Goal: Task Accomplishment & Management: Manage account settings

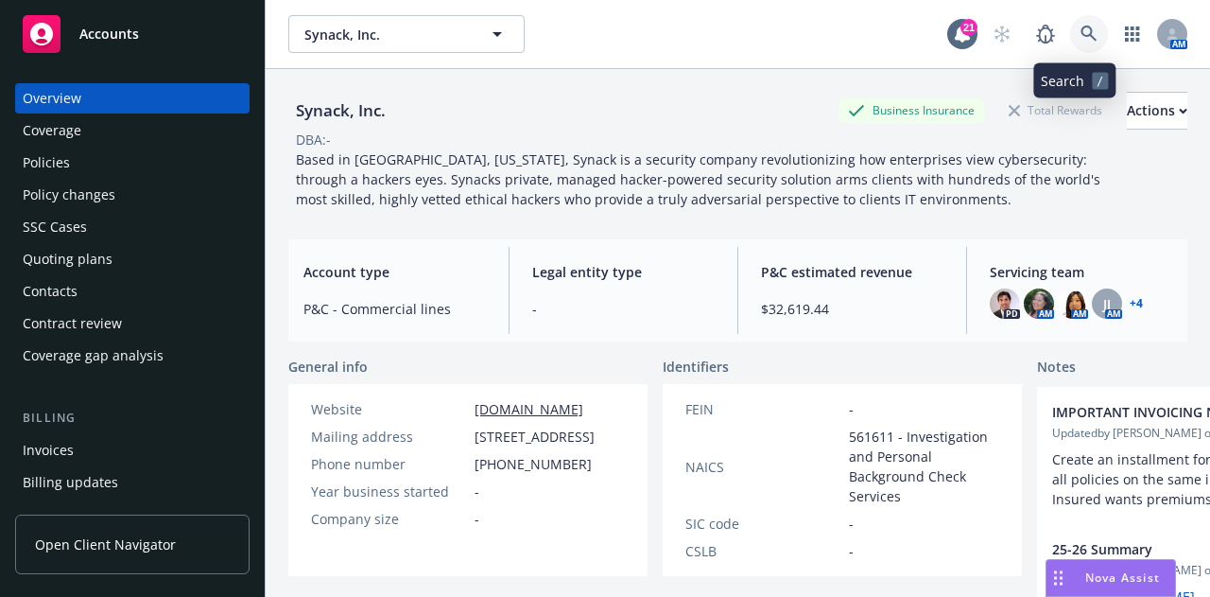
click at [1072, 43] on link at bounding box center [1089, 34] width 38 height 38
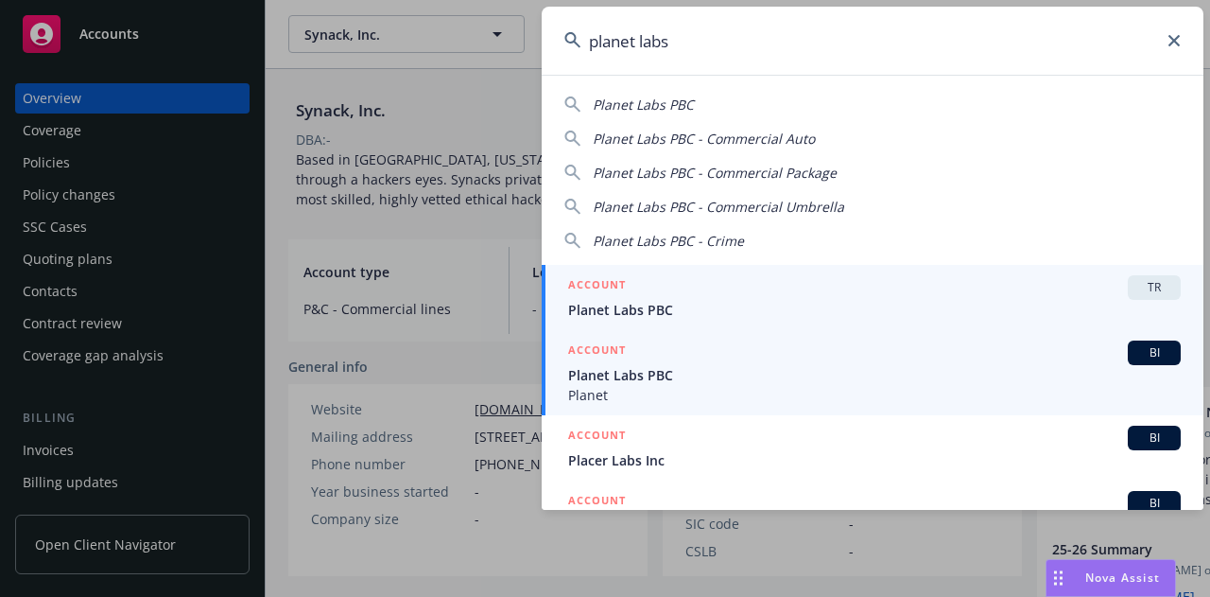
type input "planet labs"
click at [984, 347] on div "ACCOUNT BI" at bounding box center [874, 352] width 613 height 25
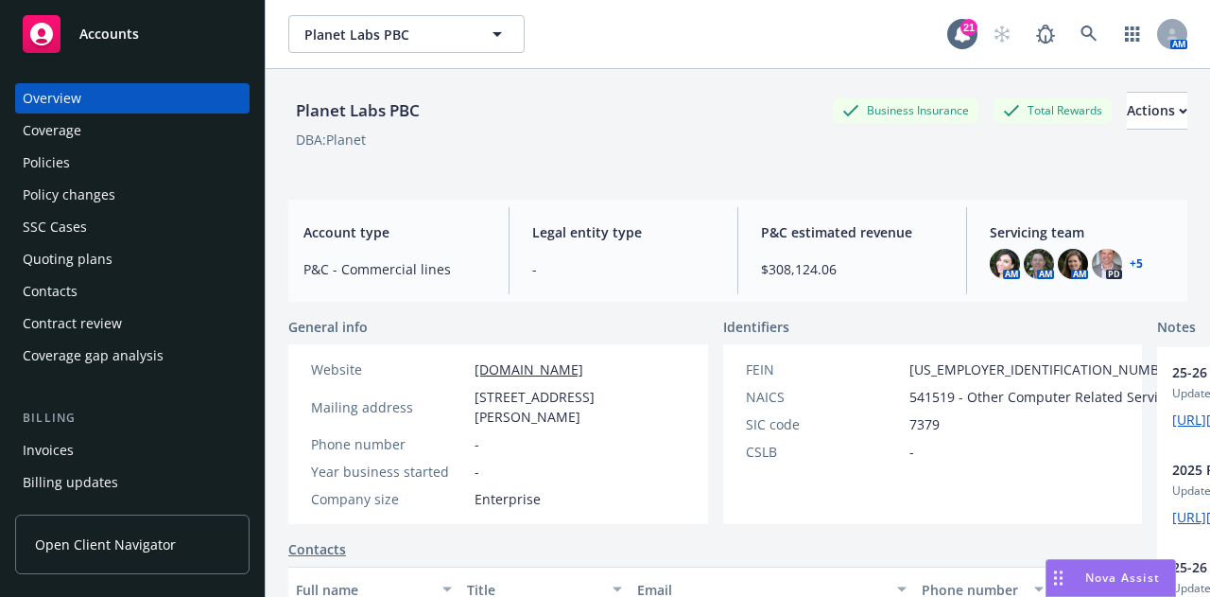
scroll to position [258, 0]
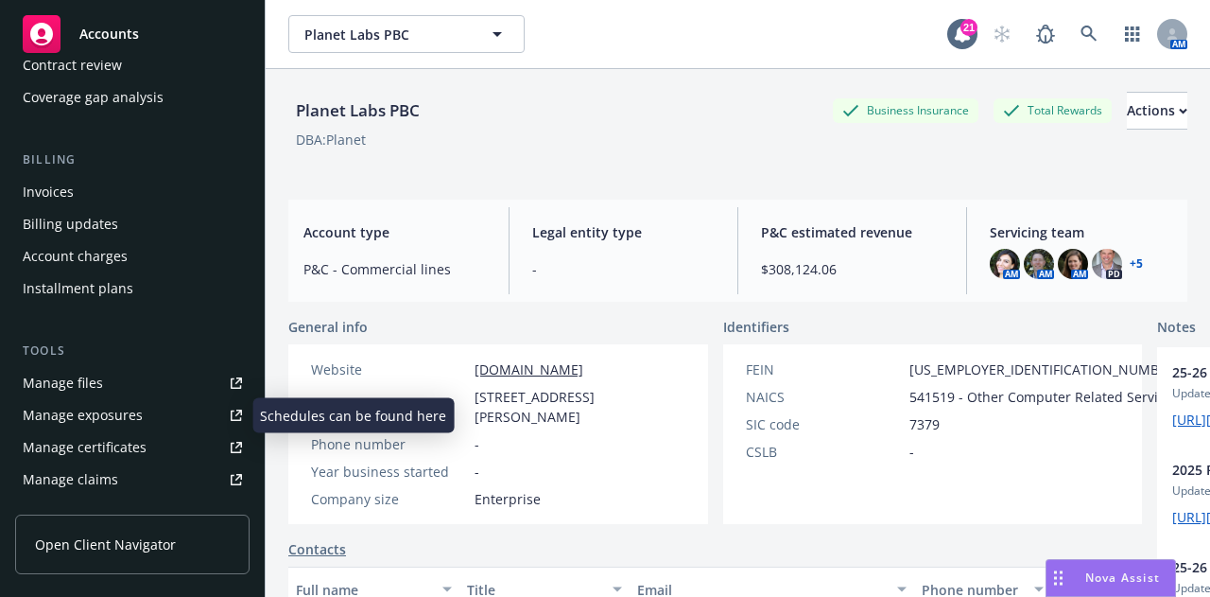
click at [144, 385] on link "Manage files" at bounding box center [132, 383] width 234 height 30
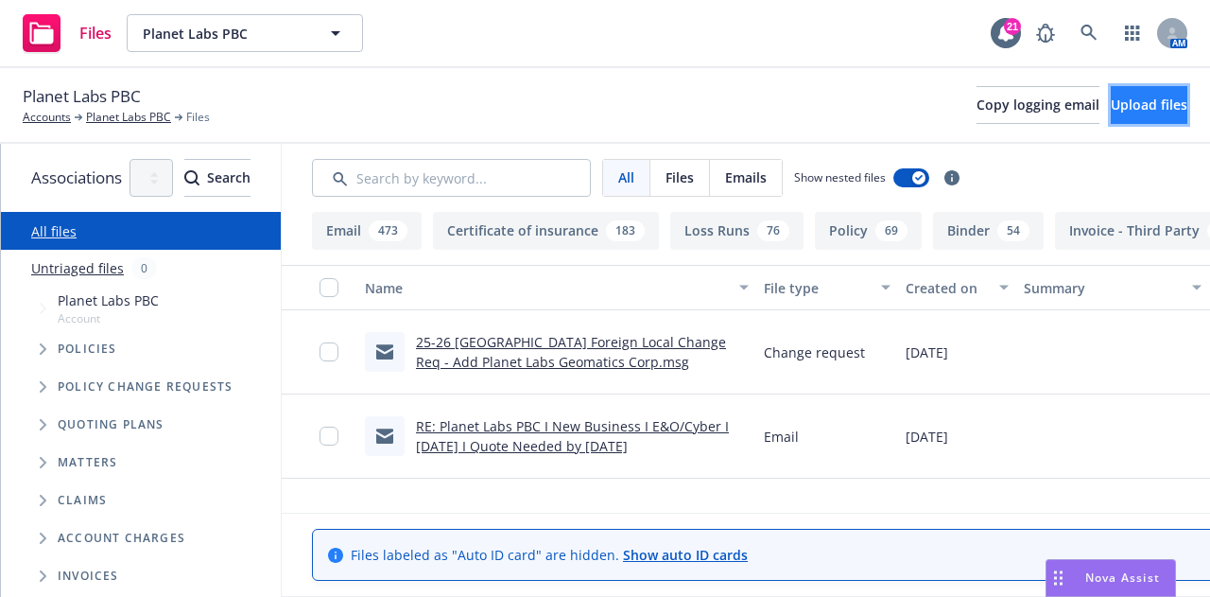
click at [1142, 97] on span "Upload files" at bounding box center [1149, 104] width 77 height 18
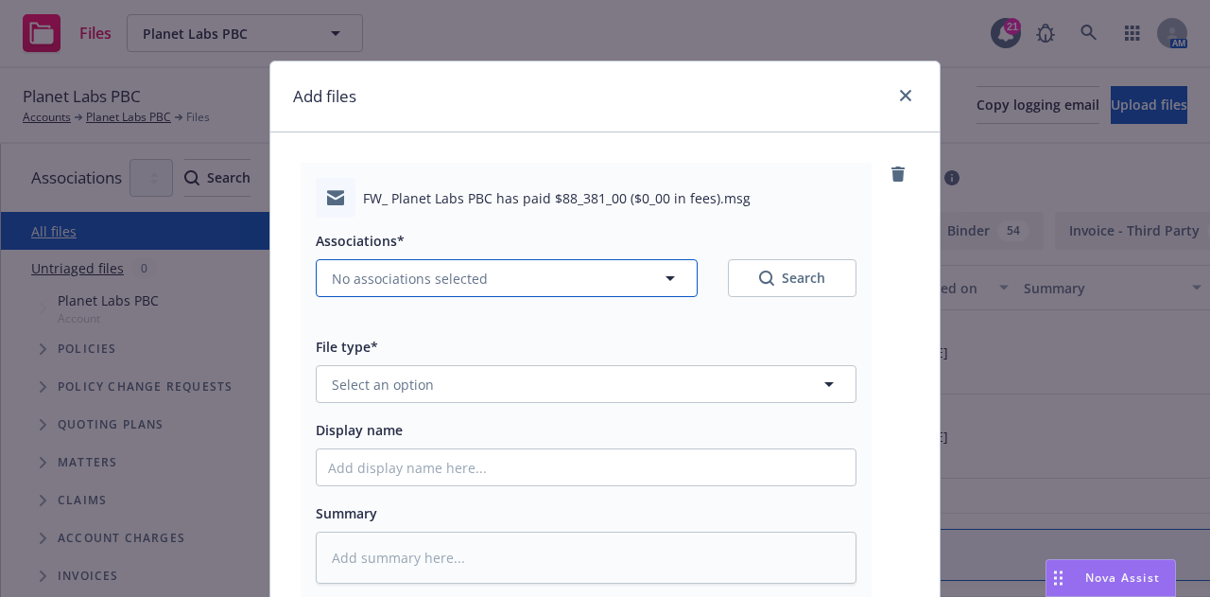
click at [624, 275] on button "No associations selected" at bounding box center [507, 278] width 382 height 38
type textarea "x"
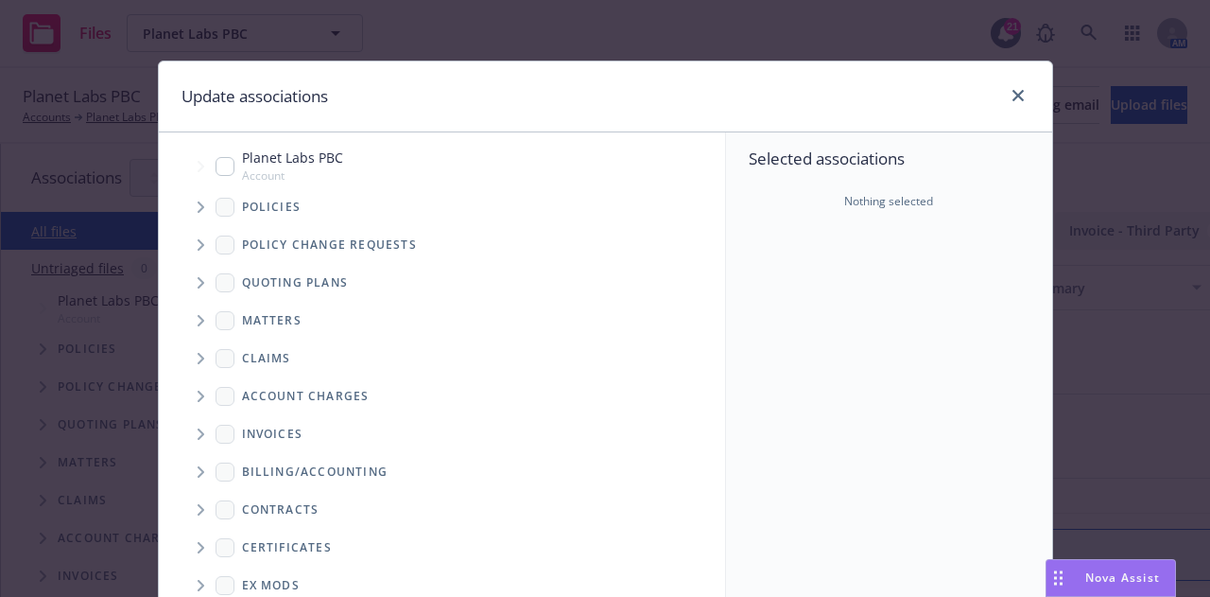
click at [216, 165] on input "Tree Example" at bounding box center [225, 166] width 19 height 19
checkbox input "true"
click at [198, 211] on icon "Tree Example" at bounding box center [202, 206] width 8 height 11
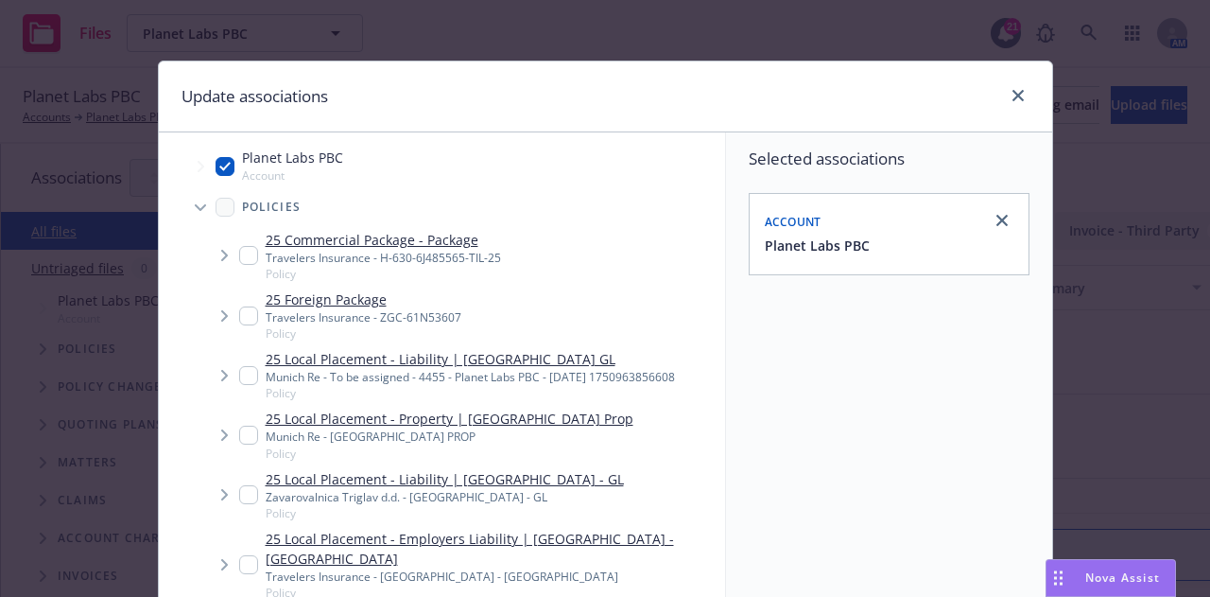
click at [195, 205] on icon "Tree Example" at bounding box center [200, 208] width 11 height 8
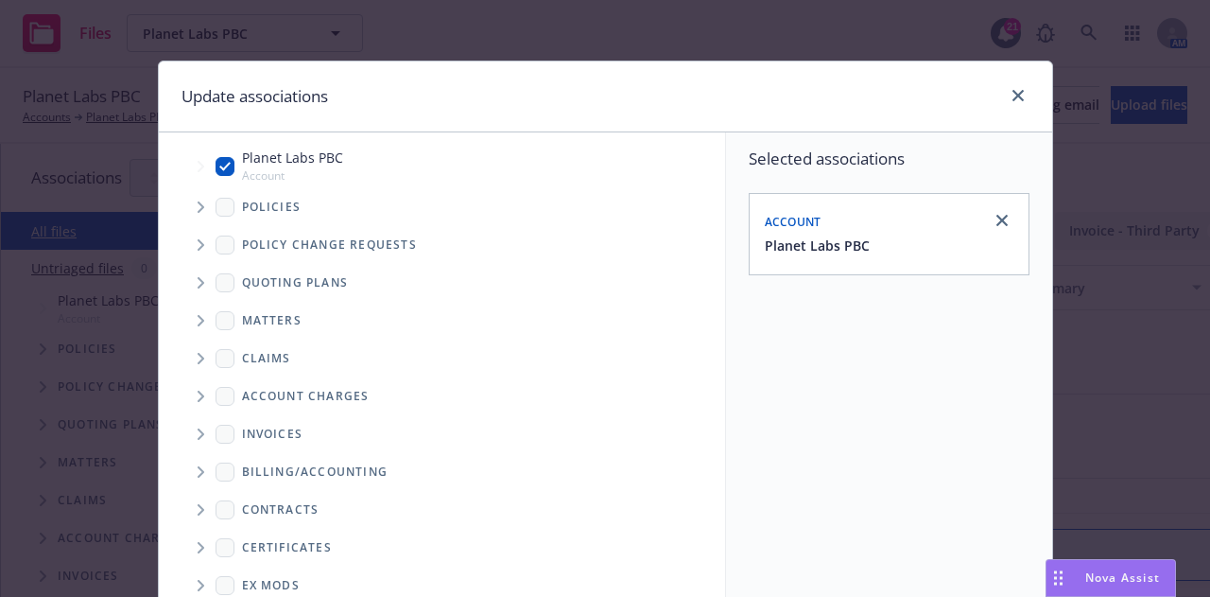
click at [198, 282] on icon "Tree Example" at bounding box center [201, 282] width 7 height 11
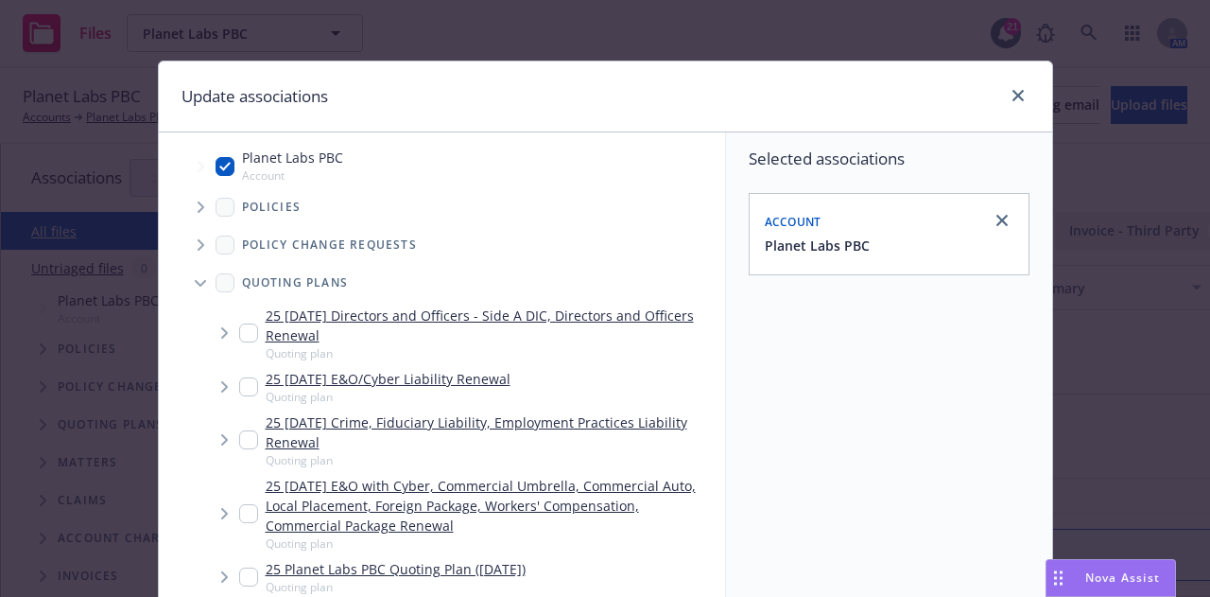
click at [185, 285] on span "Tree Example" at bounding box center [200, 283] width 30 height 30
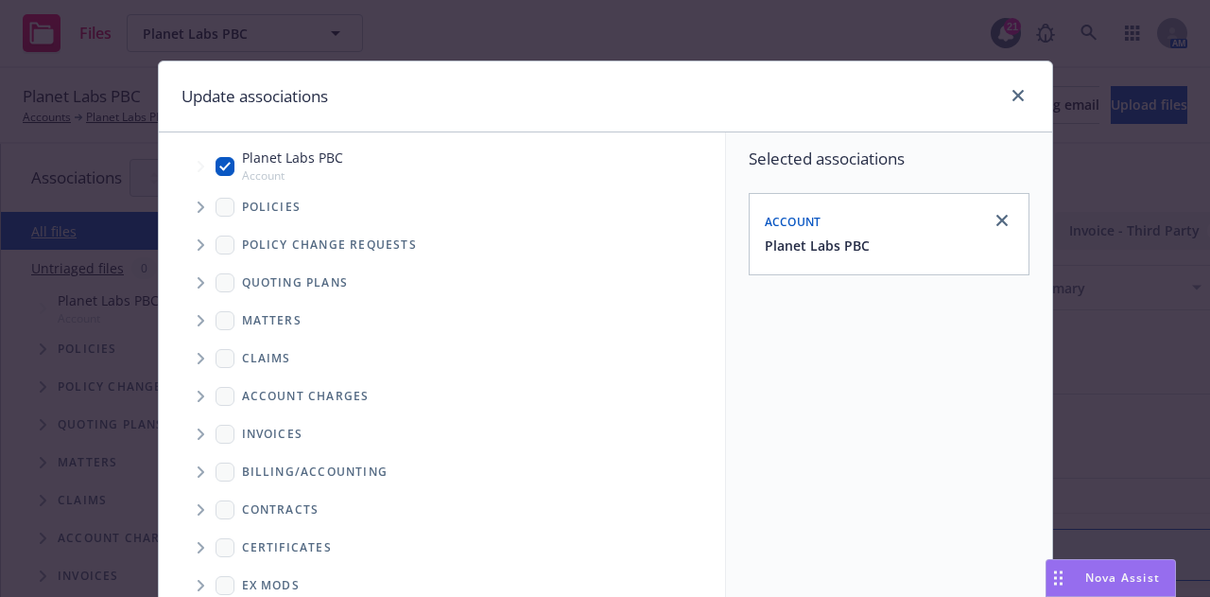
click at [199, 436] on span "Tree Example" at bounding box center [200, 434] width 30 height 30
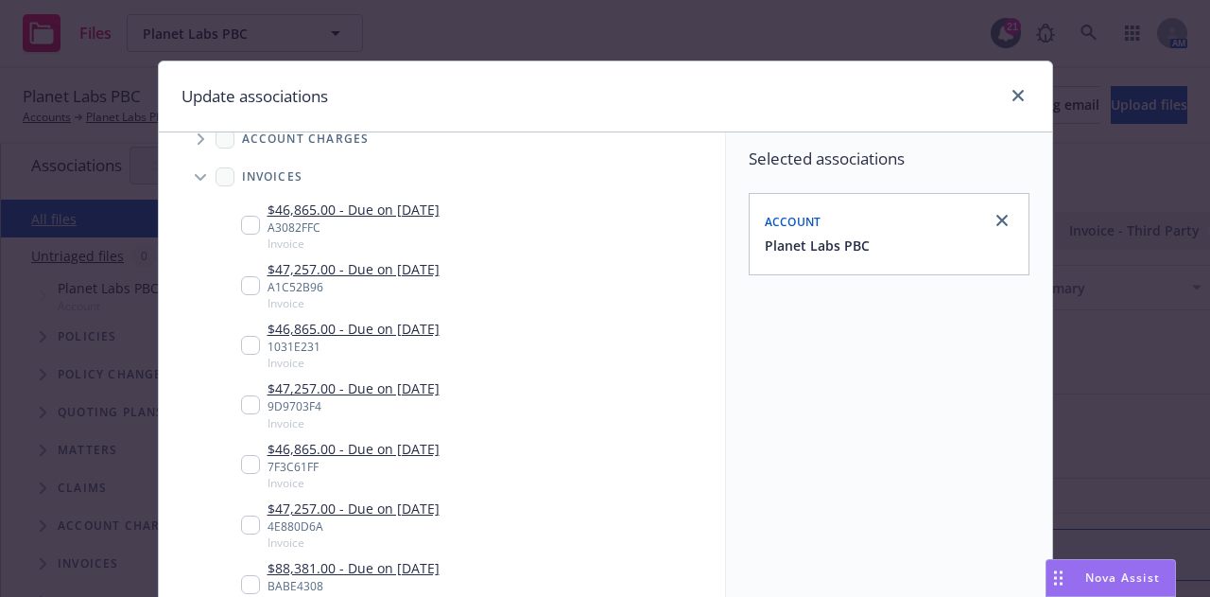
scroll to position [338, 0]
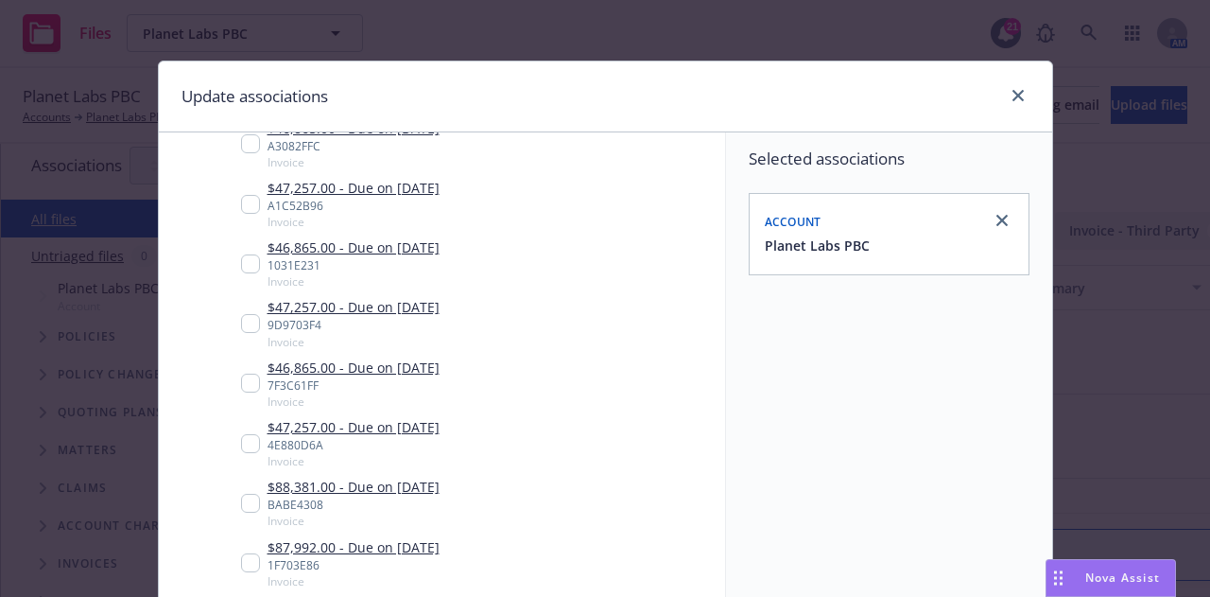
click at [241, 508] on input "Tree Example" at bounding box center [250, 503] width 19 height 19
checkbox input "true"
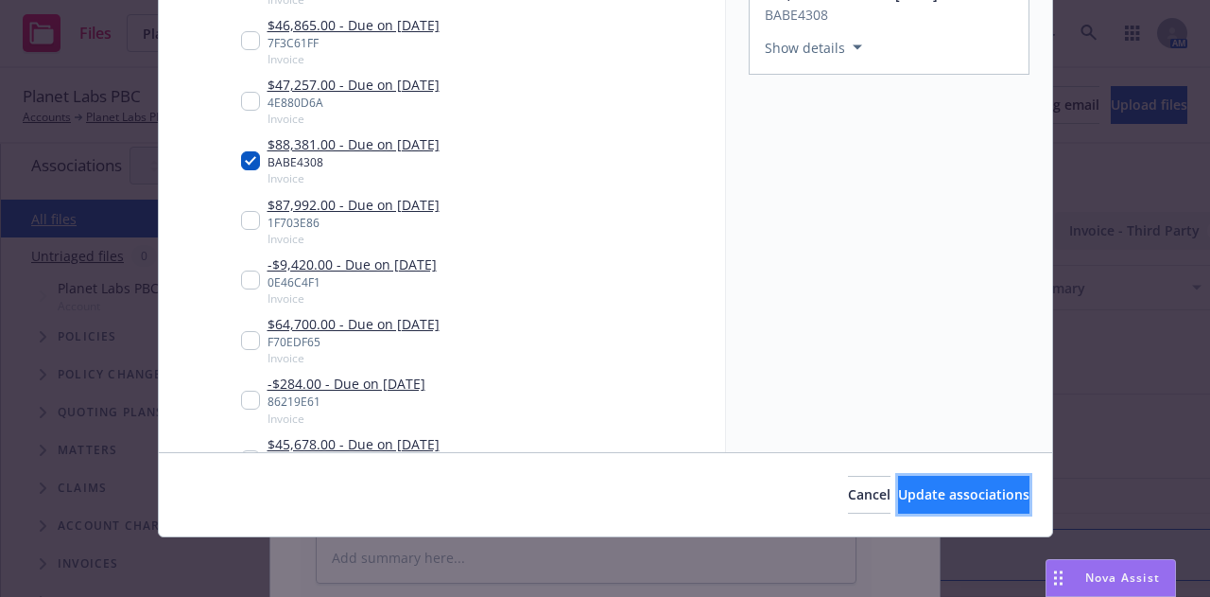
click at [927, 504] on button "Update associations" at bounding box center [963, 495] width 131 height 38
type textarea "x"
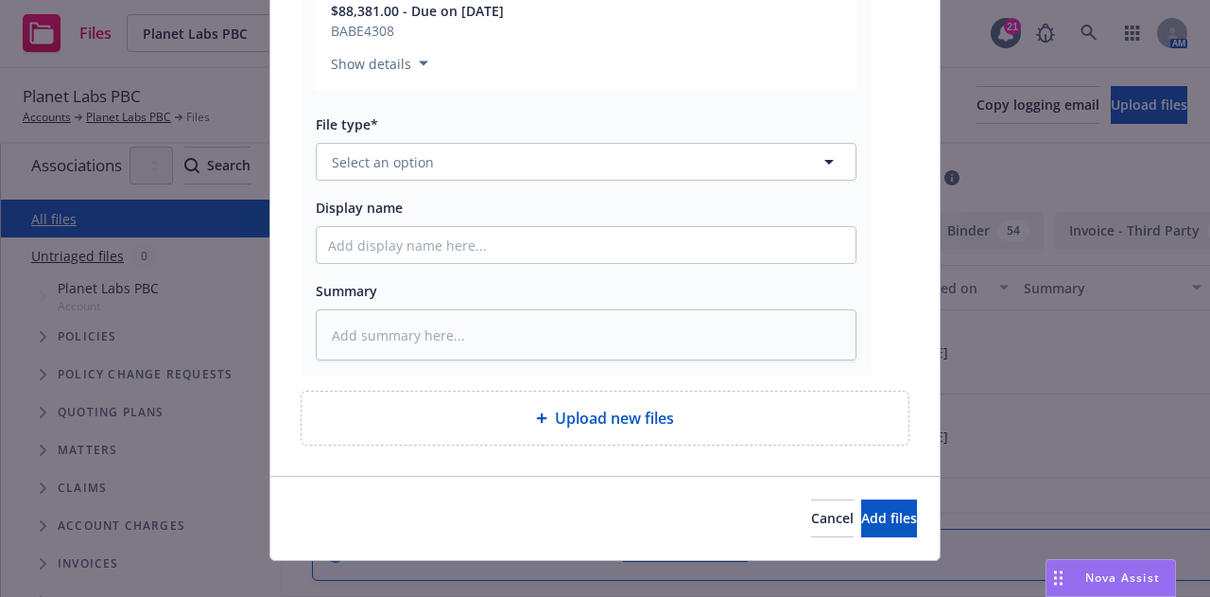
scroll to position [469, 0]
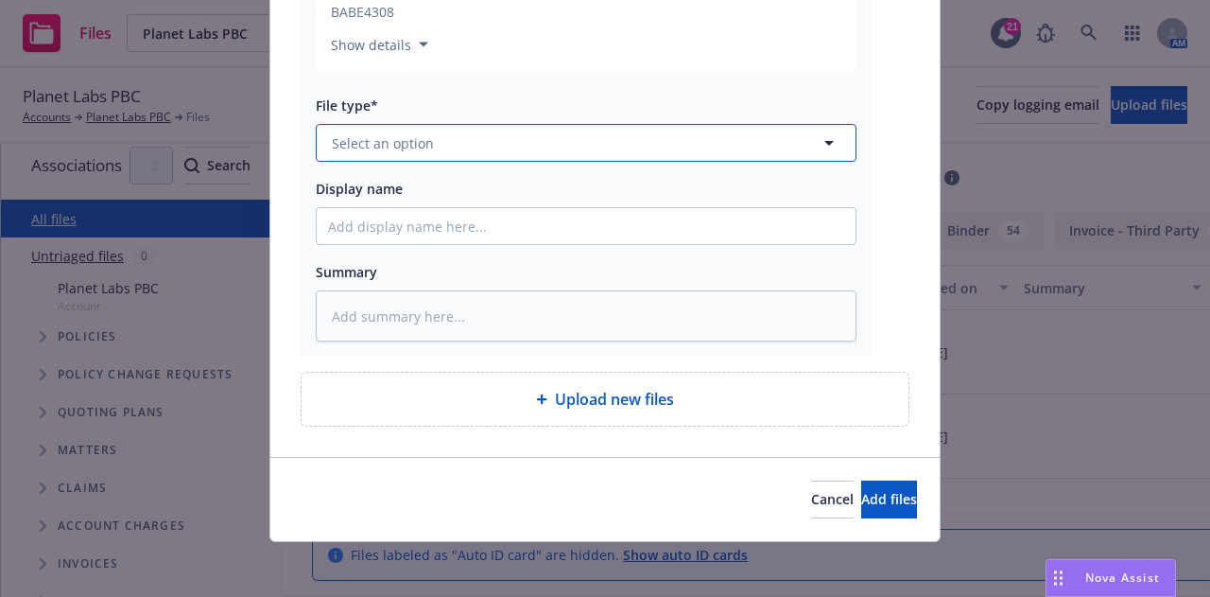
click at [680, 160] on button "Select an option" at bounding box center [586, 143] width 541 height 38
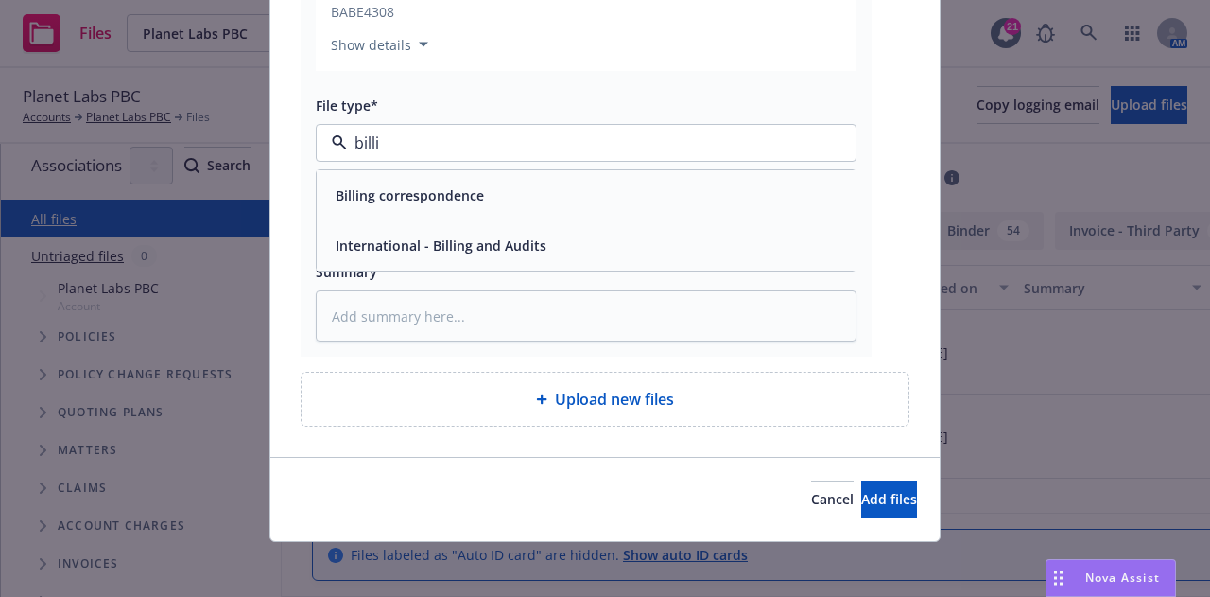
type input "billin"
click at [682, 177] on div "Billing correspondence" at bounding box center [586, 195] width 539 height 50
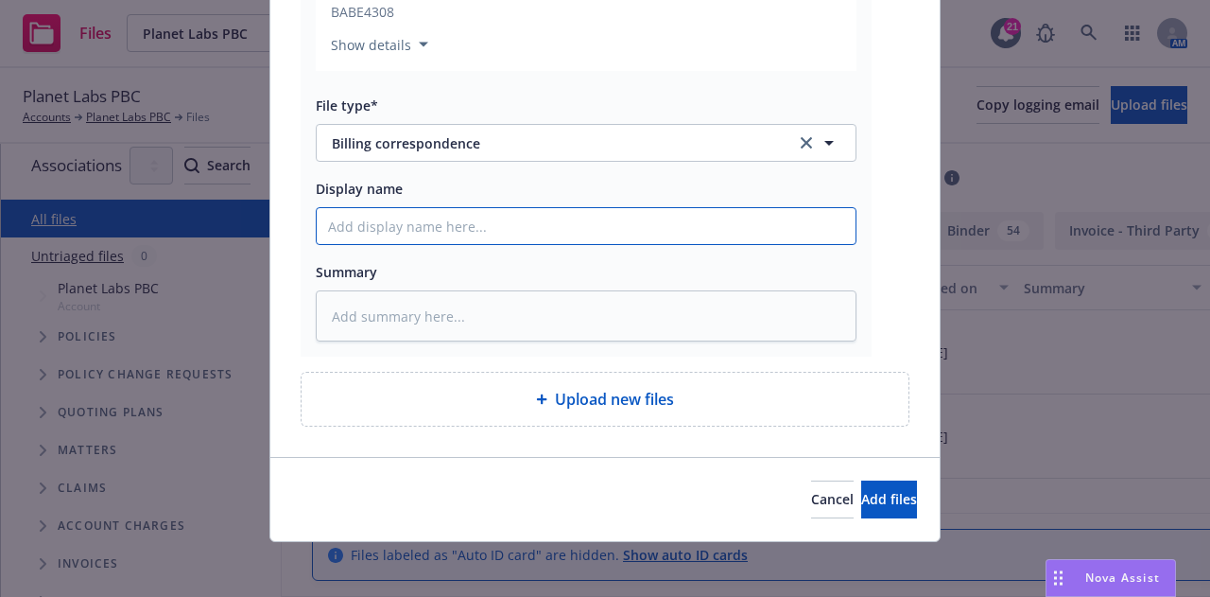
click at [692, 231] on input "Display name" at bounding box center [586, 226] width 539 height 36
paste input "Planet Labs PBC has paid $88,381.00 ($0.00 in fees)"
type textarea "x"
type input "Planet Labs PBC has paid $88,381.00 ($0.00 in fees)"
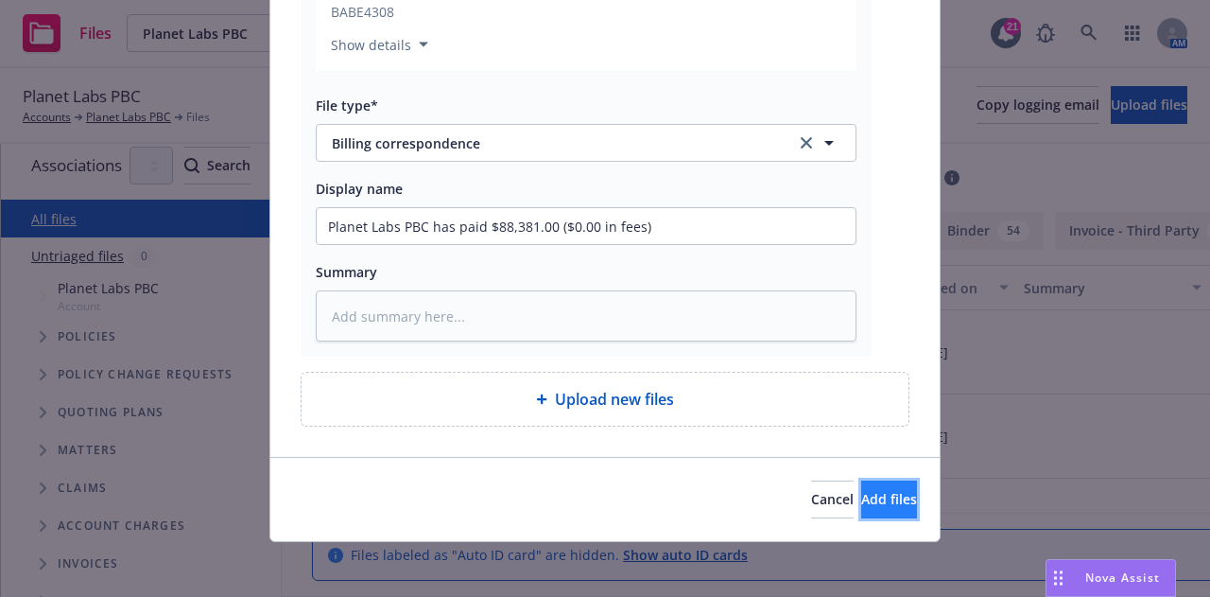
click at [861, 512] on button "Add files" at bounding box center [889, 499] width 56 height 38
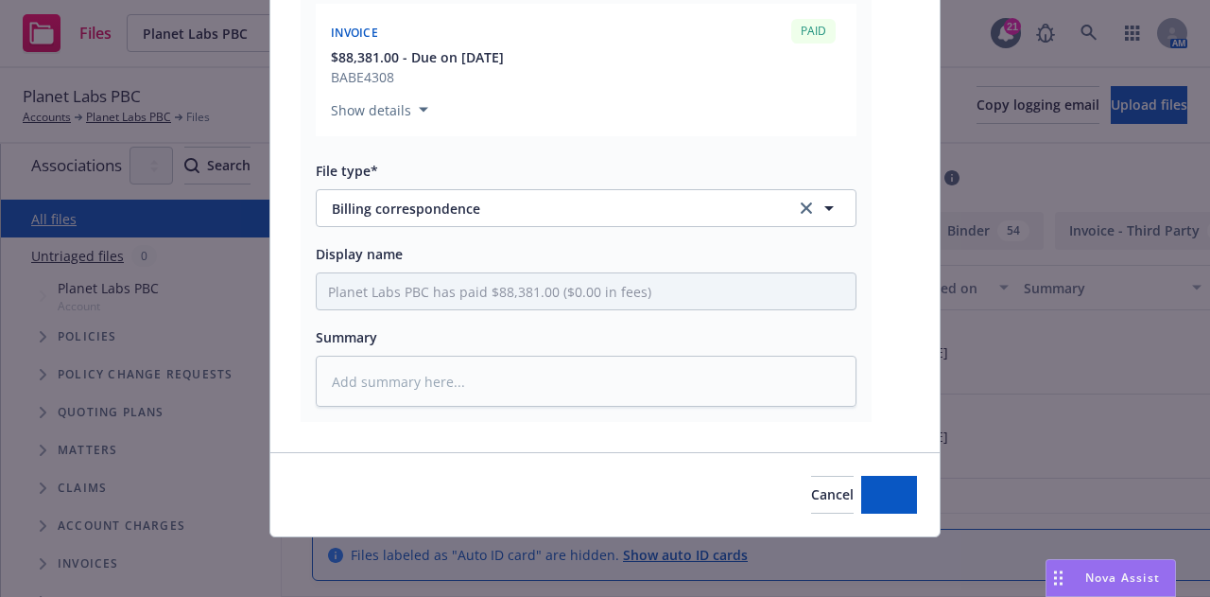
type textarea "x"
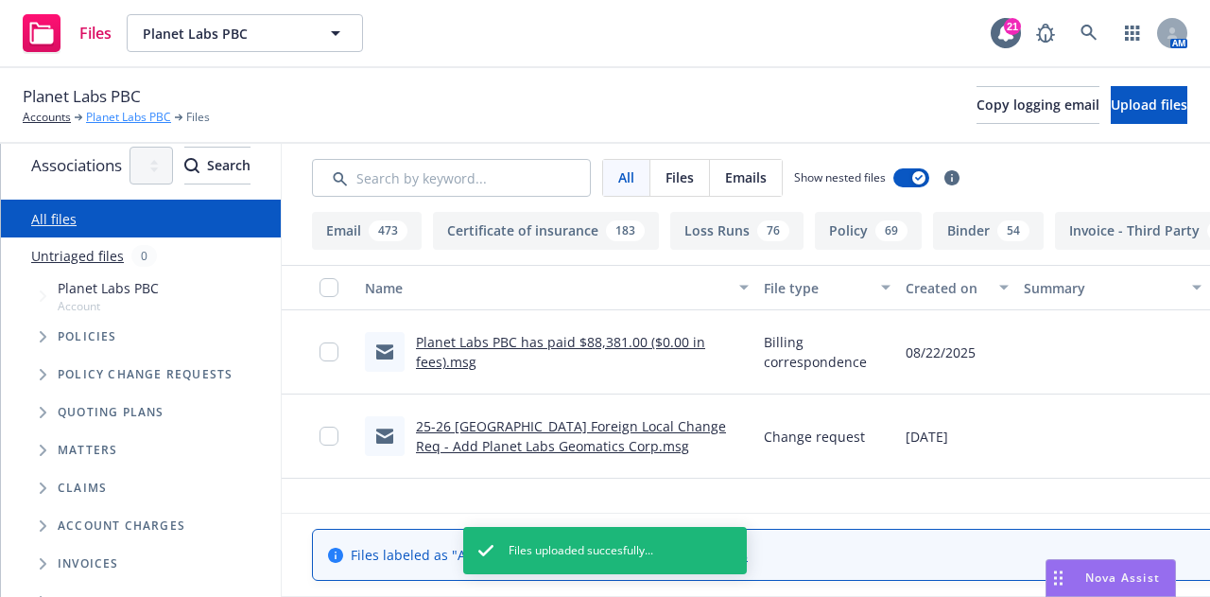
click at [139, 118] on link "Planet Labs PBC" at bounding box center [128, 117] width 85 height 17
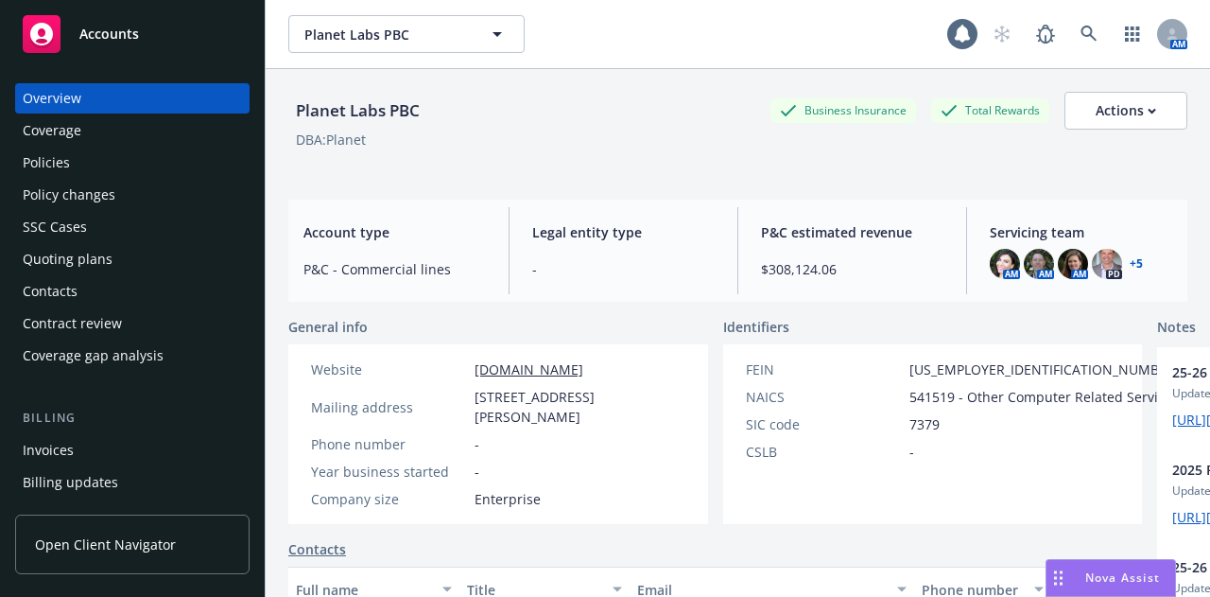
click at [99, 464] on div "Invoices" at bounding box center [132, 450] width 219 height 30
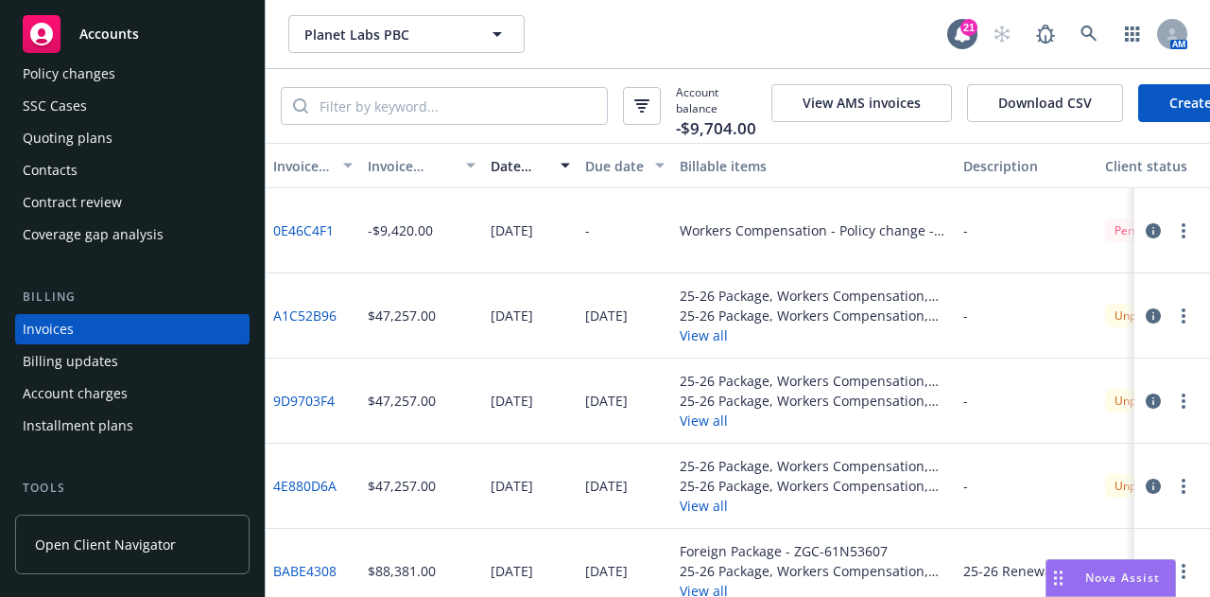
scroll to position [132, 0]
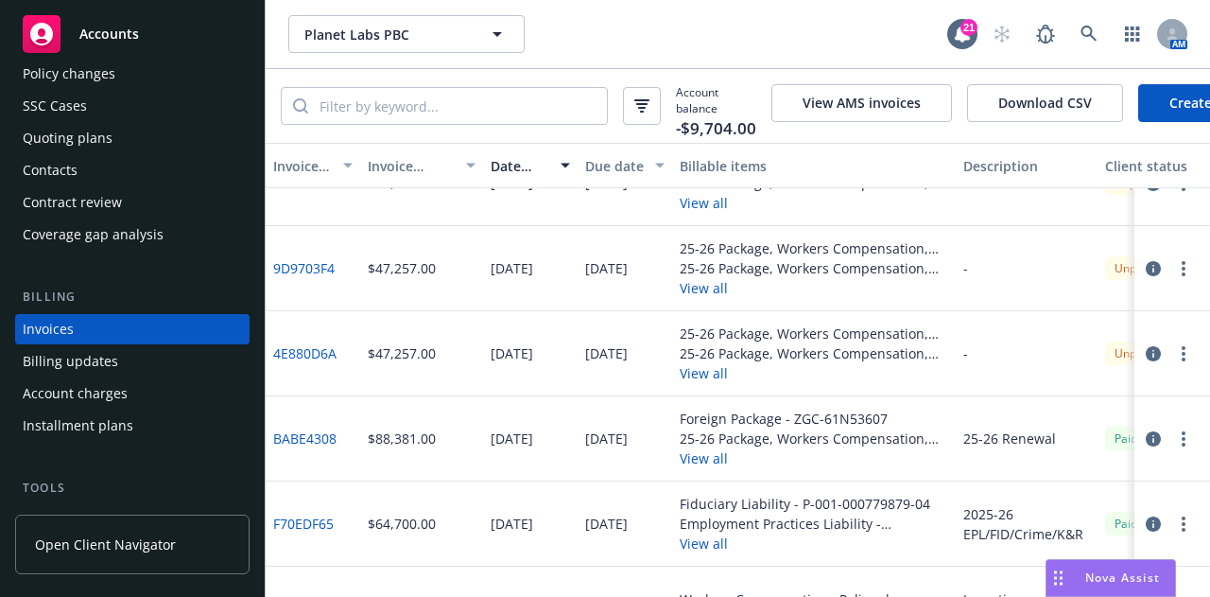
click at [1146, 446] on icon "button" at bounding box center [1153, 438] width 15 height 15
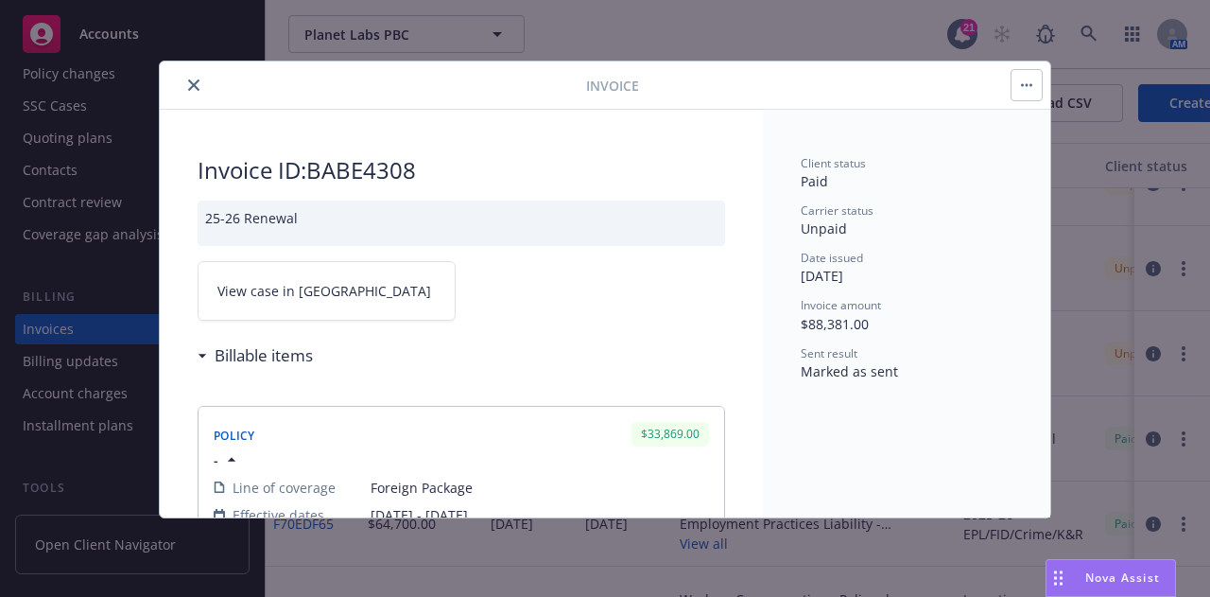
click at [403, 302] on link "View case in [GEOGRAPHIC_DATA]" at bounding box center [327, 291] width 258 height 60
